Goal: Leave review/rating

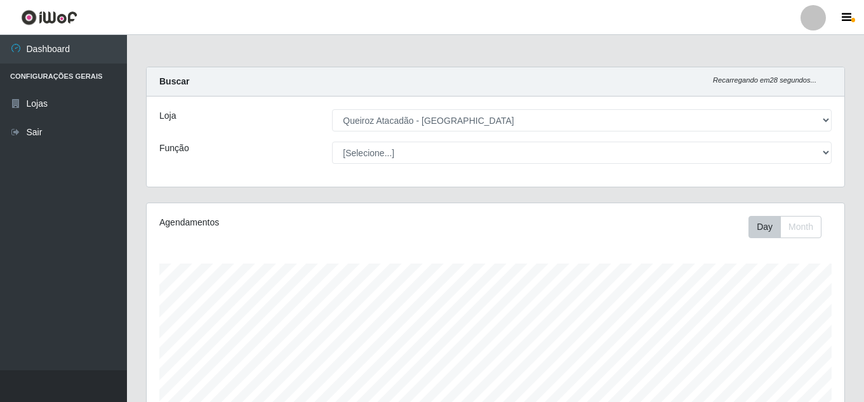
select select "225"
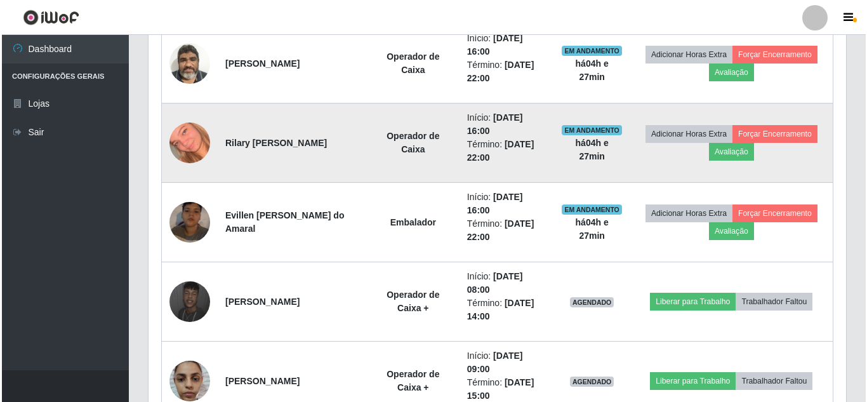
scroll to position [264, 698]
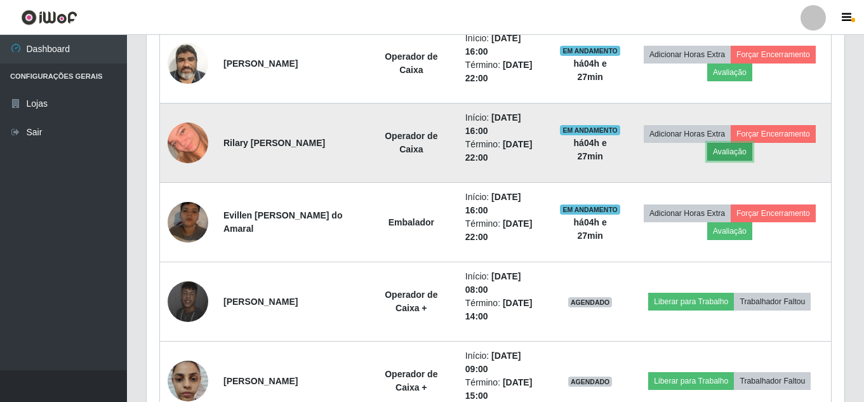
click at [732, 151] on button "Avaliação" at bounding box center [729, 152] width 45 height 18
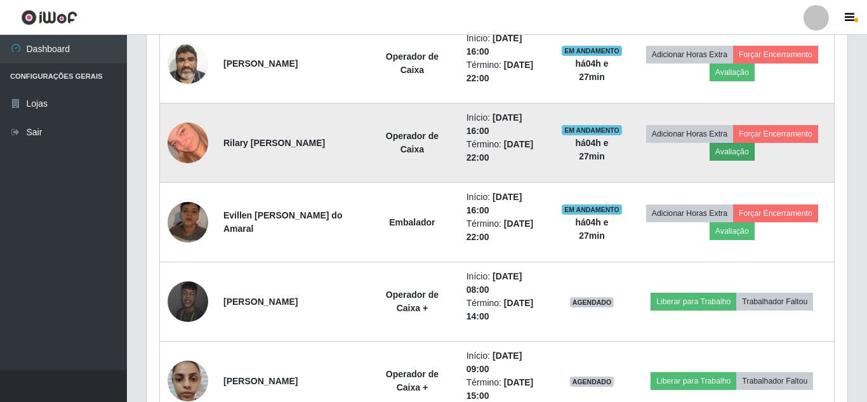
scroll to position [264, 692]
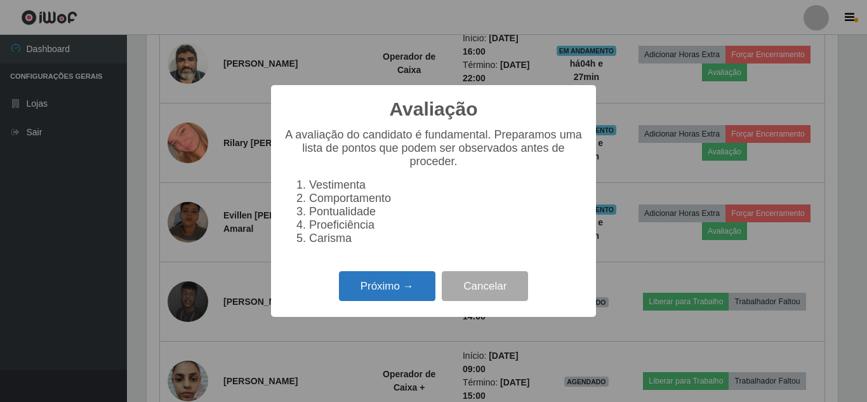
click at [391, 291] on button "Próximo →" at bounding box center [387, 286] width 97 height 30
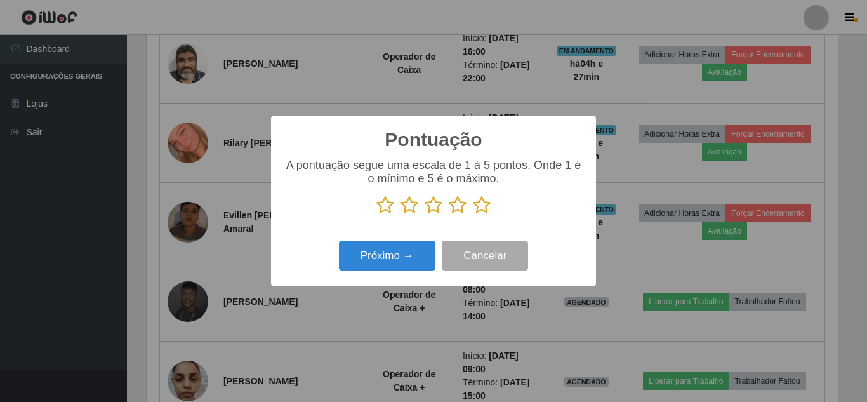
scroll to position [634764, 634336]
click at [385, 206] on icon at bounding box center [386, 205] width 18 height 19
click at [377, 215] on input "radio" at bounding box center [377, 215] width 0 height 0
click at [400, 251] on button "Próximo →" at bounding box center [387, 256] width 97 height 30
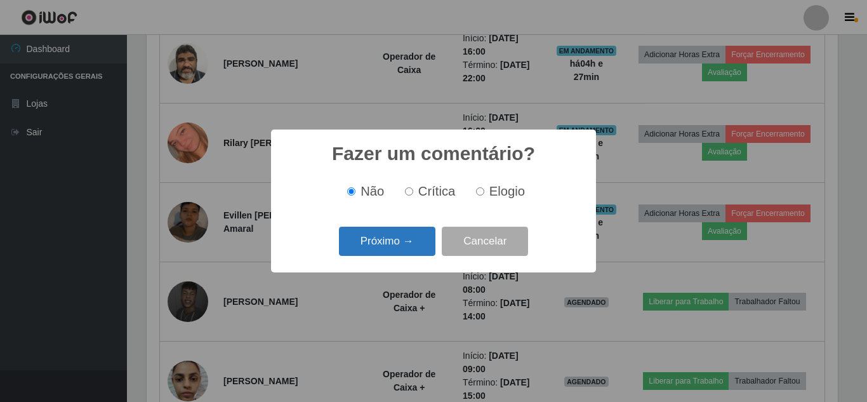
click at [400, 238] on button "Próximo →" at bounding box center [387, 242] width 97 height 30
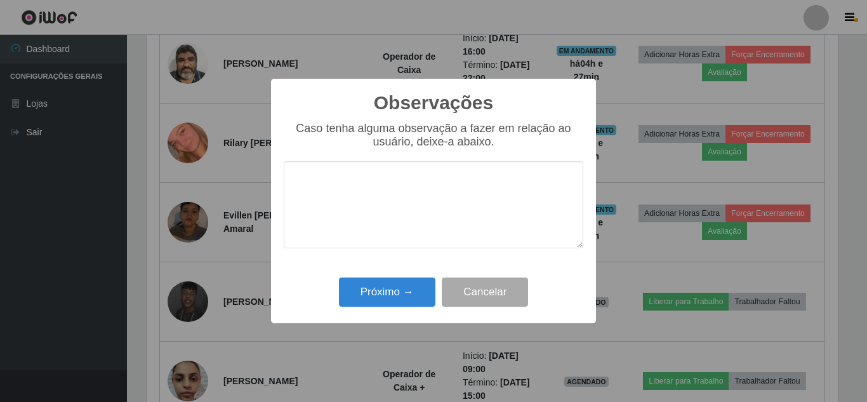
click at [403, 278] on div "Próximo → Cancelar" at bounding box center [434, 292] width 300 height 36
click at [395, 290] on button "Próximo →" at bounding box center [387, 293] width 97 height 30
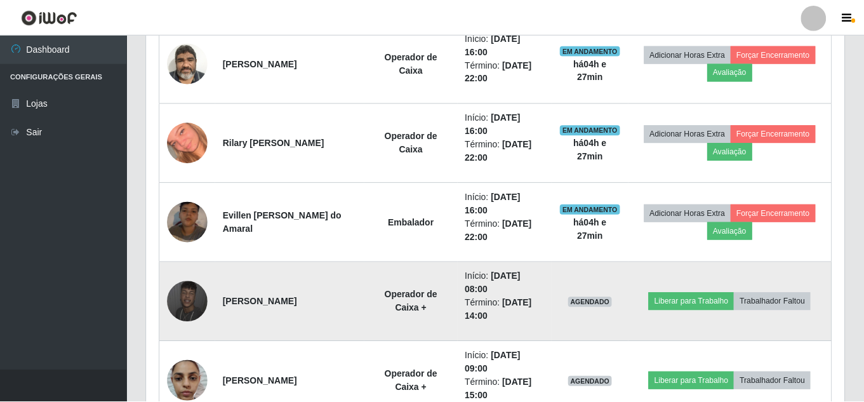
scroll to position [264, 698]
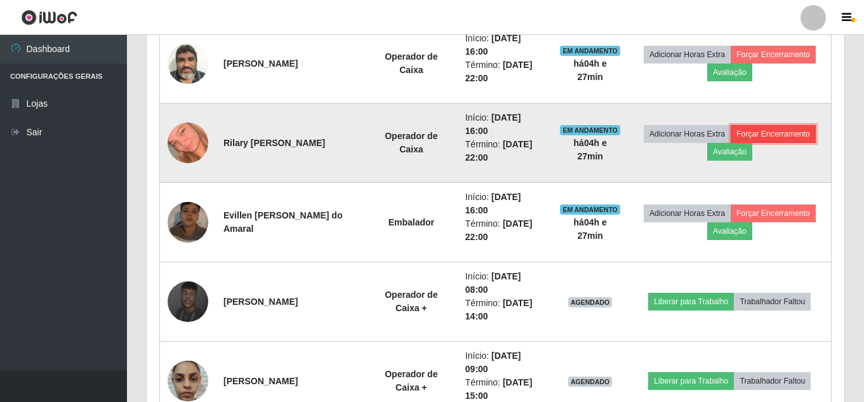
click at [770, 131] on button "Forçar Encerramento" at bounding box center [773, 134] width 85 height 18
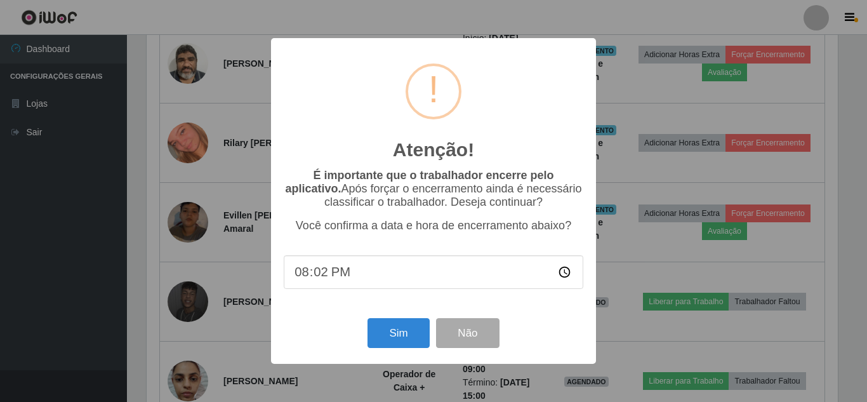
type input "20:27"
click at [395, 340] on button "Sim" at bounding box center [399, 333] width 62 height 30
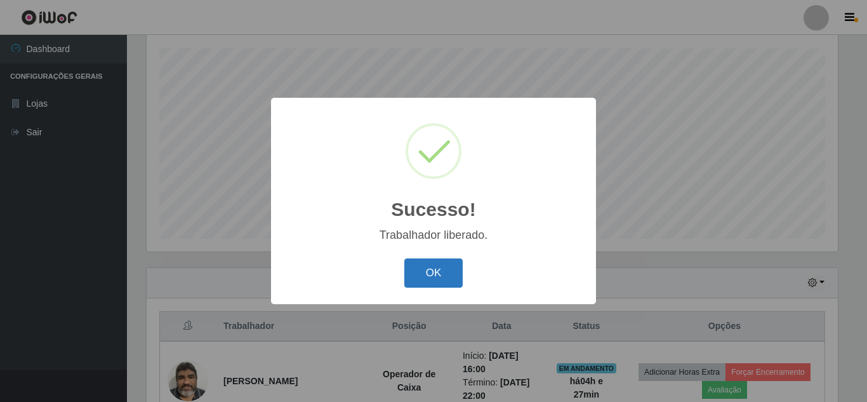
click at [431, 272] on button "OK" at bounding box center [434, 273] width 59 height 30
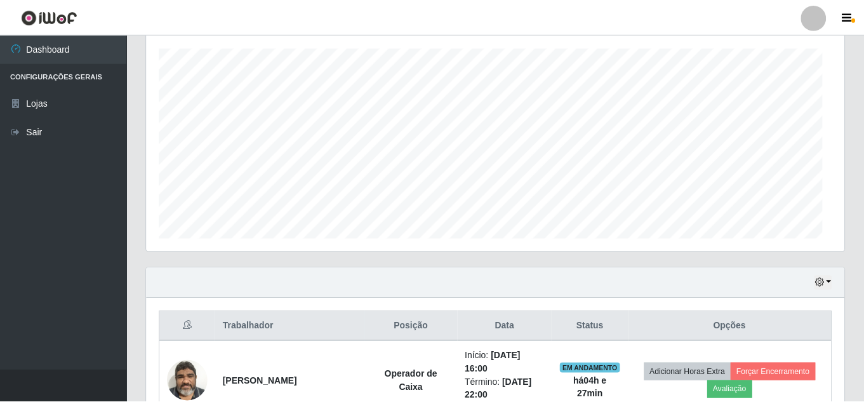
scroll to position [264, 698]
